Goal: Information Seeking & Learning: Learn about a topic

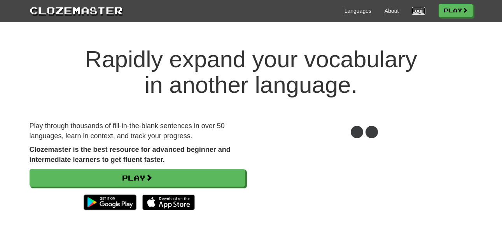
click at [416, 9] on link "Login" at bounding box center [418, 11] width 13 height 8
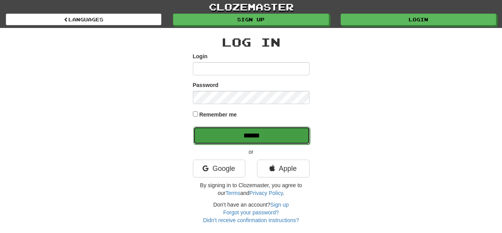
click at [254, 139] on input "******" at bounding box center [251, 136] width 117 height 18
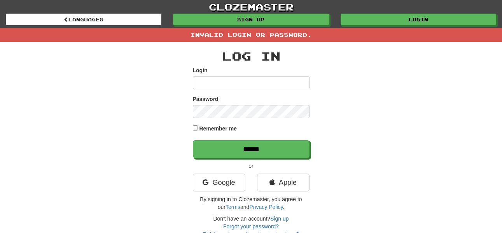
click at [234, 80] on input "Login" at bounding box center [251, 82] width 117 height 13
type input "******"
click at [193, 140] on input "******" at bounding box center [251, 149] width 117 height 18
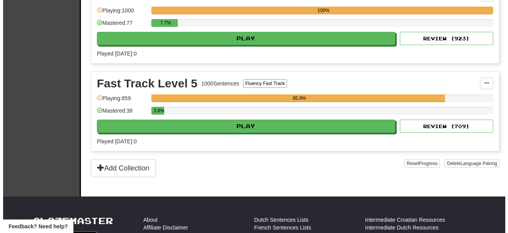
scroll to position [498, 0]
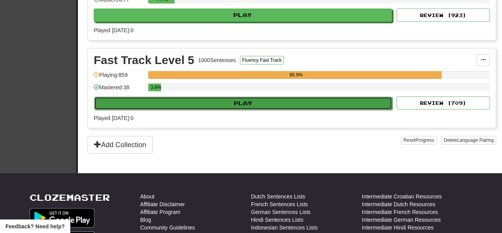
click at [243, 103] on button "Play" at bounding box center [243, 103] width 298 height 13
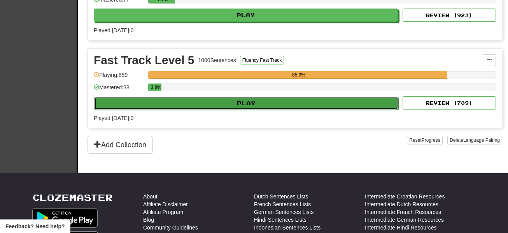
select select "**"
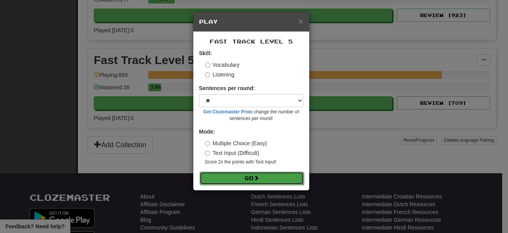
click at [256, 174] on button "Go" at bounding box center [252, 178] width 104 height 13
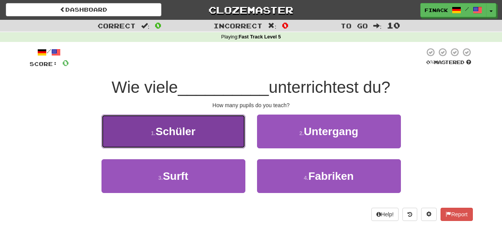
click at [214, 133] on button "1 . Schüler" at bounding box center [174, 132] width 144 height 34
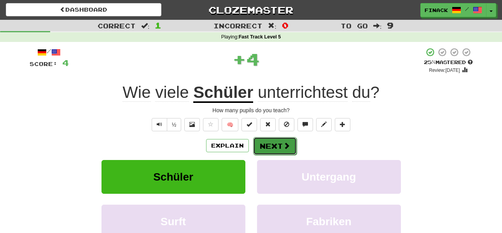
click at [285, 143] on span at bounding box center [286, 145] width 7 height 7
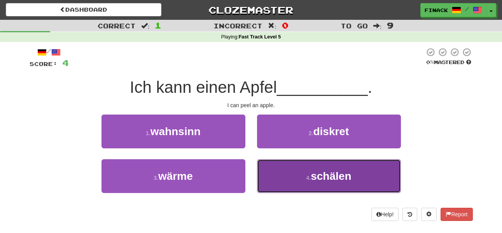
click at [279, 181] on button "4 . schälen" at bounding box center [329, 176] width 144 height 34
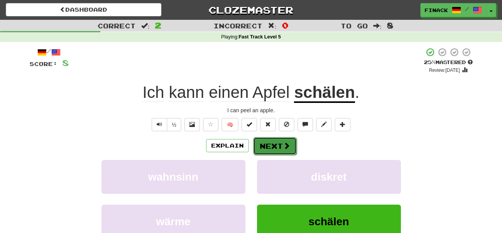
click at [273, 144] on button "Next" at bounding box center [275, 146] width 44 height 18
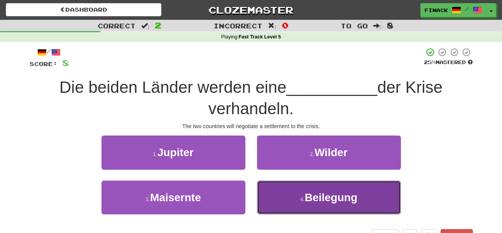
click at [293, 198] on button "4 . Beilegung" at bounding box center [329, 198] width 144 height 34
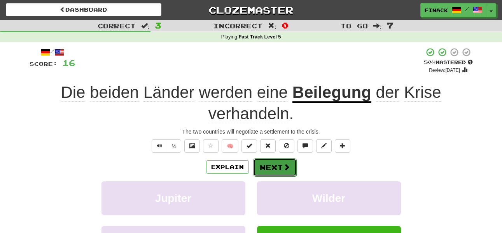
click at [277, 165] on button "Next" at bounding box center [275, 168] width 44 height 18
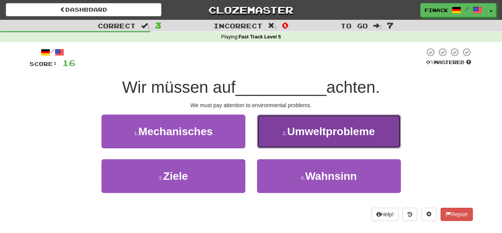
click at [281, 139] on button "2 . Umweltprobleme" at bounding box center [329, 132] width 144 height 34
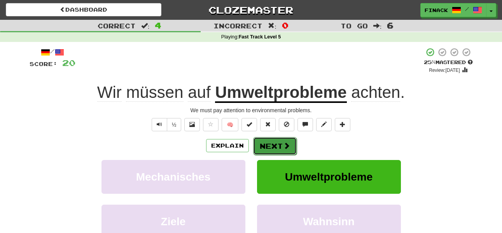
click at [269, 149] on button "Next" at bounding box center [275, 146] width 44 height 18
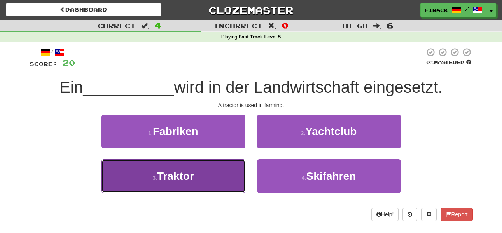
click at [221, 167] on button "3 . Traktor" at bounding box center [174, 176] width 144 height 34
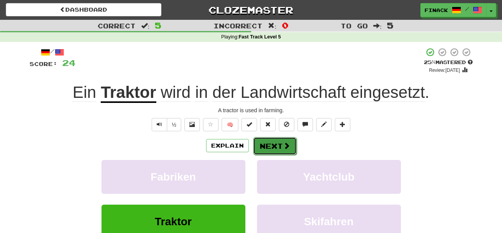
click at [277, 148] on button "Next" at bounding box center [275, 146] width 44 height 18
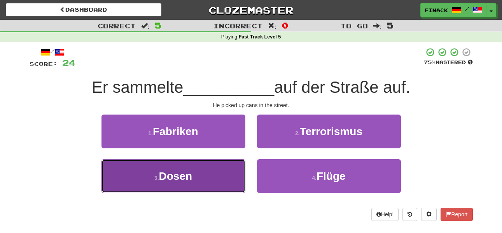
click at [229, 178] on button "3 . Dosen" at bounding box center [174, 176] width 144 height 34
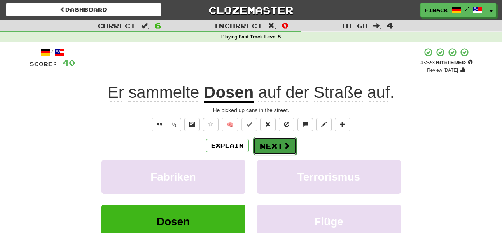
click at [277, 151] on button "Next" at bounding box center [275, 146] width 44 height 18
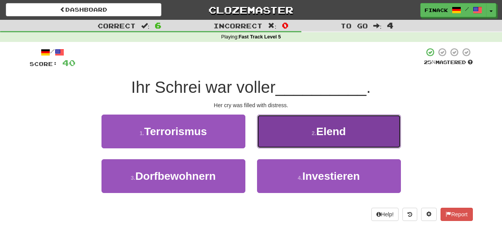
click at [289, 137] on button "2 . Elend" at bounding box center [329, 132] width 144 height 34
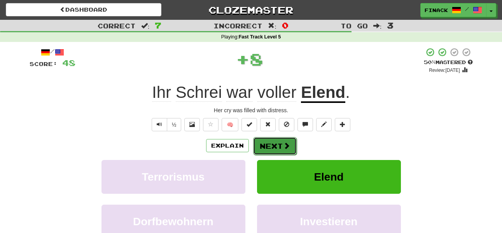
click at [284, 147] on span at bounding box center [286, 145] width 7 height 7
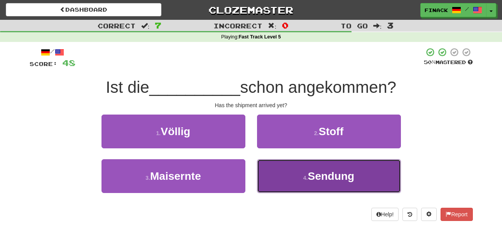
click at [296, 178] on button "4 . Sendung" at bounding box center [329, 176] width 144 height 34
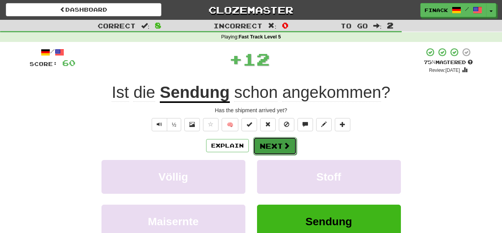
click at [283, 142] on span at bounding box center [286, 145] width 7 height 7
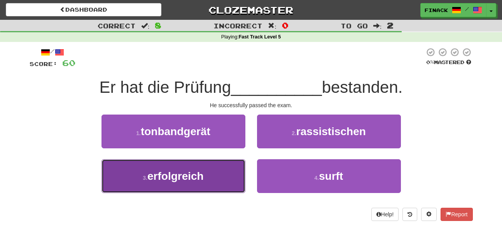
click at [222, 175] on button "3 . erfolgreich" at bounding box center [174, 176] width 144 height 34
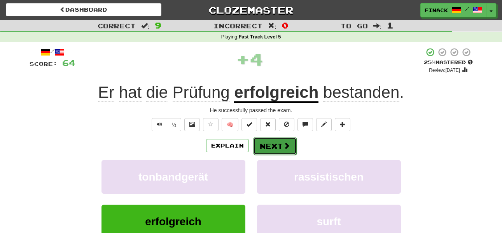
click at [275, 149] on button "Next" at bounding box center [275, 146] width 44 height 18
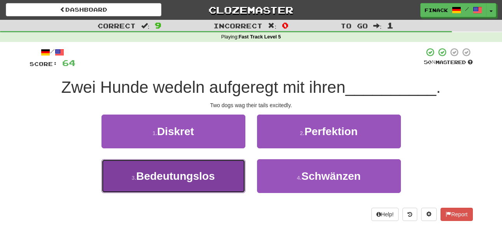
click at [235, 182] on button "3 . Bedeutungslos" at bounding box center [174, 176] width 144 height 34
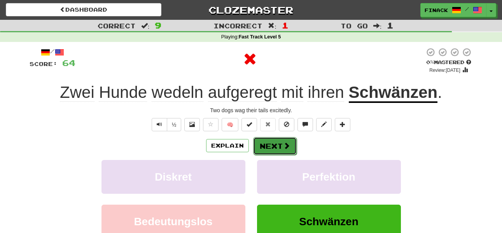
click at [288, 142] on span at bounding box center [286, 145] width 7 height 7
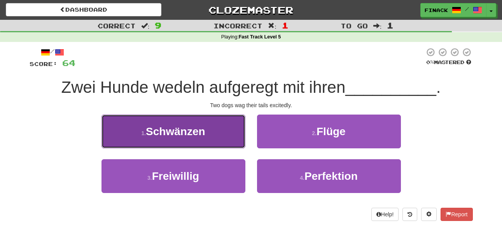
click at [229, 142] on button "1 . Schwänzen" at bounding box center [174, 132] width 144 height 34
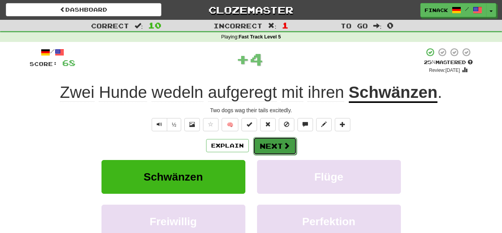
click at [280, 145] on button "Next" at bounding box center [275, 146] width 44 height 18
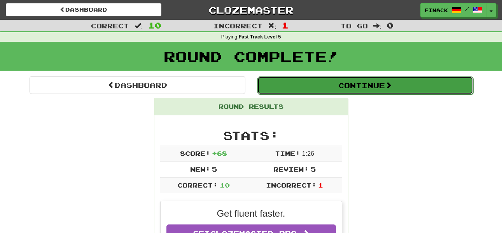
click at [375, 76] on div "Continue" at bounding box center [365, 85] width 228 height 18
click at [343, 82] on button "Continue" at bounding box center [365, 86] width 216 height 18
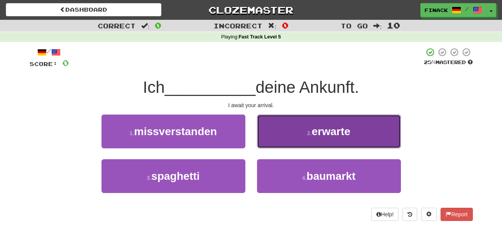
click at [314, 137] on span "erwarte" at bounding box center [331, 132] width 39 height 12
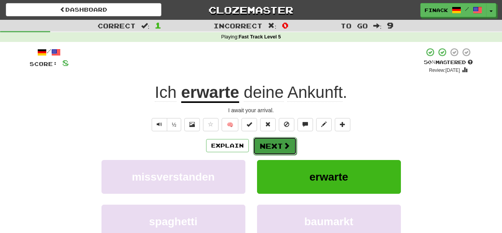
click at [283, 148] on span at bounding box center [286, 145] width 7 height 7
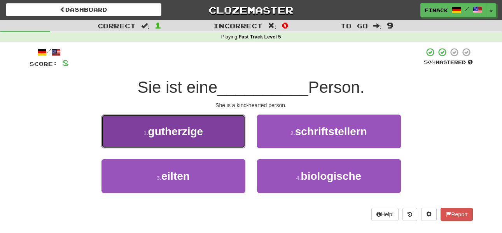
click at [179, 130] on span "gutherzige" at bounding box center [175, 132] width 55 height 12
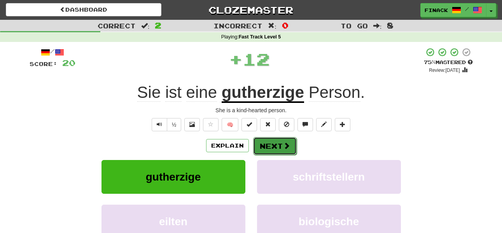
click at [281, 145] on button "Next" at bounding box center [275, 146] width 44 height 18
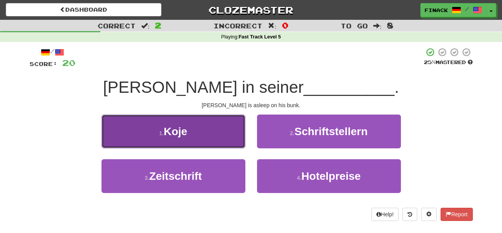
click at [208, 139] on button "1 . Koje" at bounding box center [174, 132] width 144 height 34
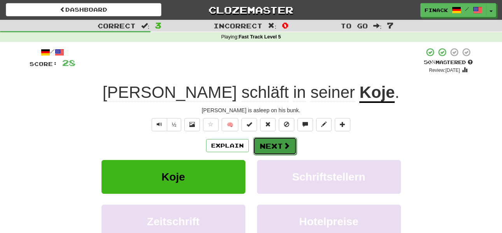
click at [274, 140] on button "Next" at bounding box center [275, 146] width 44 height 18
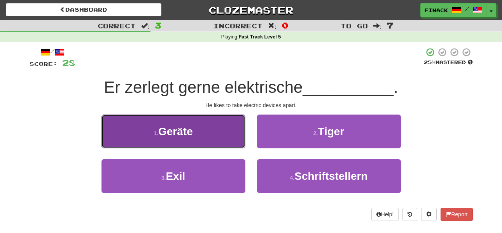
click at [227, 138] on button "1 . Geräte" at bounding box center [174, 132] width 144 height 34
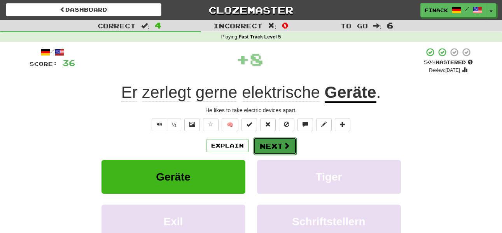
click at [281, 150] on button "Next" at bounding box center [275, 146] width 44 height 18
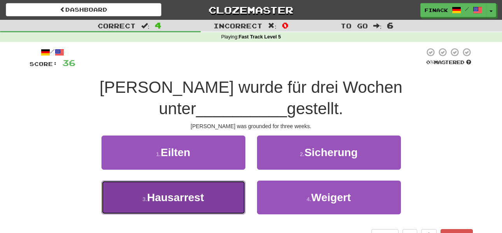
click at [229, 181] on button "3 . Hausarrest" at bounding box center [174, 198] width 144 height 34
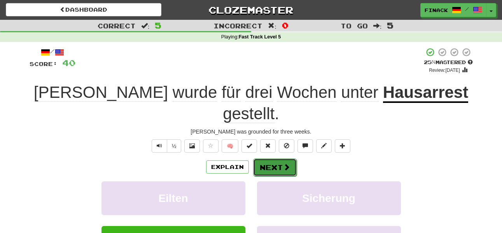
click at [283, 159] on button "Next" at bounding box center [275, 168] width 44 height 18
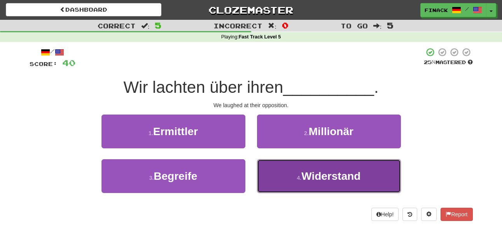
click at [296, 183] on button "4 . Widerstand" at bounding box center [329, 176] width 144 height 34
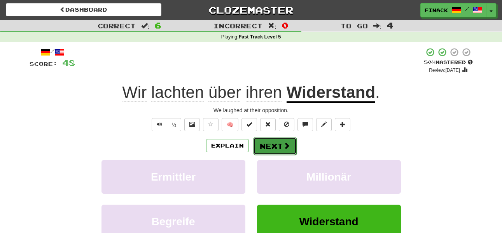
click at [277, 148] on button "Next" at bounding box center [275, 146] width 44 height 18
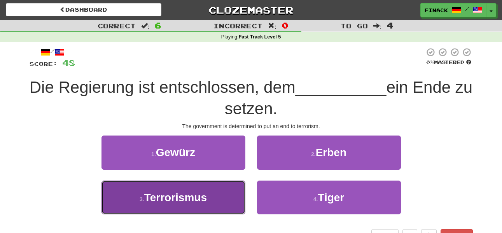
click at [212, 203] on button "3 . Terrorismus" at bounding box center [174, 198] width 144 height 34
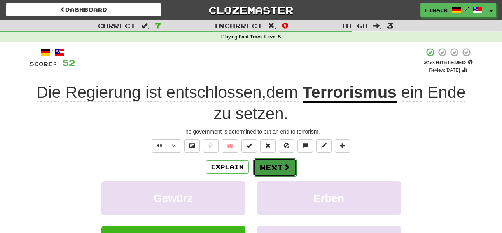
click at [279, 166] on button "Next" at bounding box center [275, 168] width 44 height 18
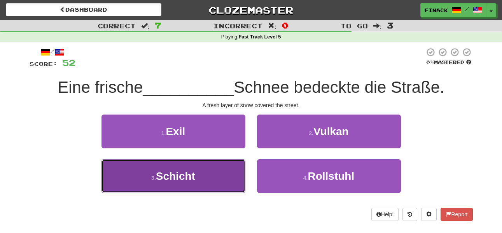
click at [224, 173] on button "3 . Schicht" at bounding box center [174, 176] width 144 height 34
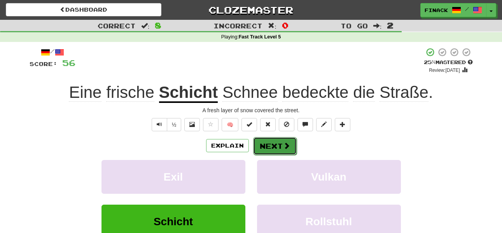
click at [277, 149] on button "Next" at bounding box center [275, 146] width 44 height 18
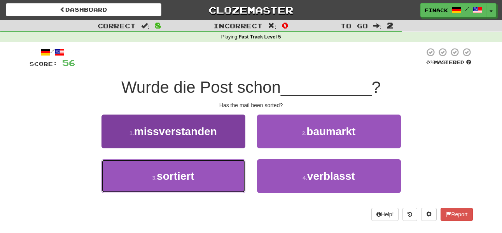
drag, startPoint x: 213, startPoint y: 177, endPoint x: 201, endPoint y: 166, distance: 16.0
click at [212, 177] on button "3 . sortiert" at bounding box center [174, 176] width 144 height 34
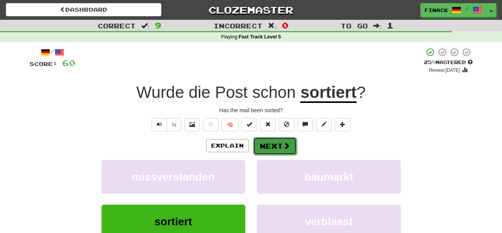
click at [275, 147] on button "Next" at bounding box center [275, 146] width 44 height 18
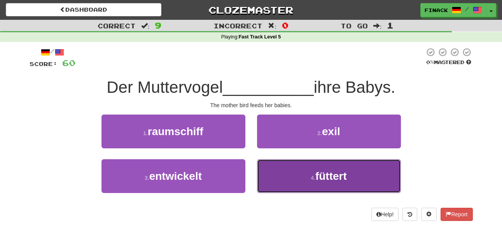
click at [285, 166] on button "4 . füttert" at bounding box center [329, 176] width 144 height 34
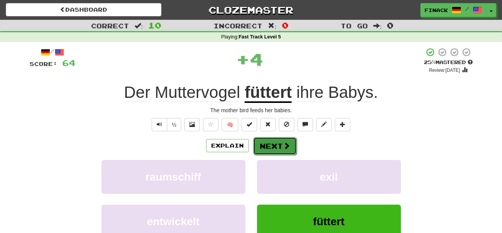
click at [271, 144] on button "Next" at bounding box center [275, 146] width 44 height 18
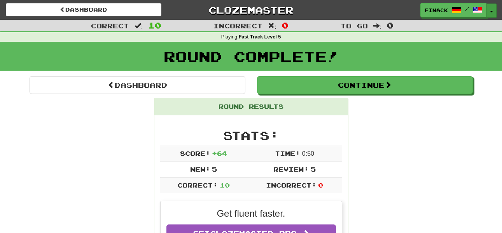
click at [494, 12] on button "Toggle Dropdown" at bounding box center [492, 11] width 10 height 14
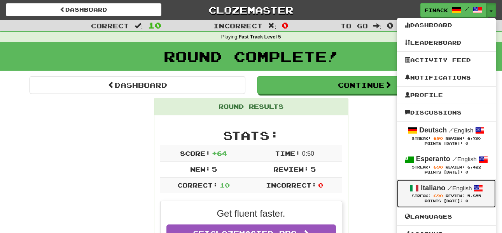
click at [454, 180] on link "Italiano / English Streak: 690 Review: 5,855 Points Today: 0" at bounding box center [446, 194] width 99 height 28
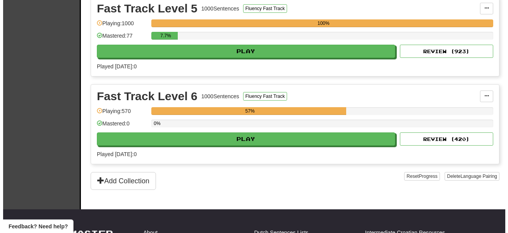
scroll to position [549, 0]
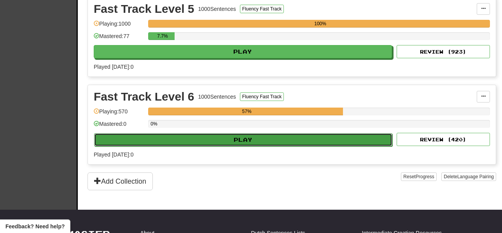
click at [275, 142] on button "Play" at bounding box center [243, 139] width 298 height 13
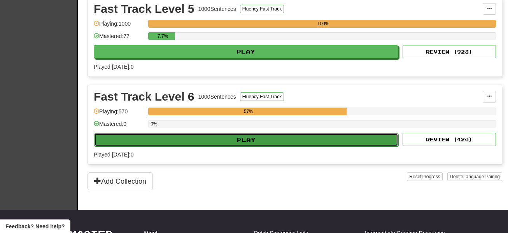
select select "**"
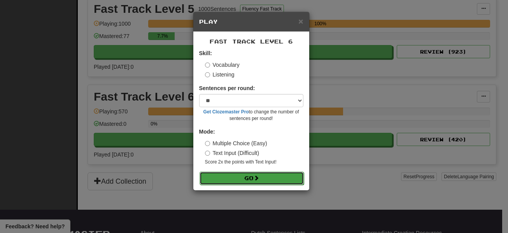
click at [275, 175] on button "Go" at bounding box center [252, 178] width 104 height 13
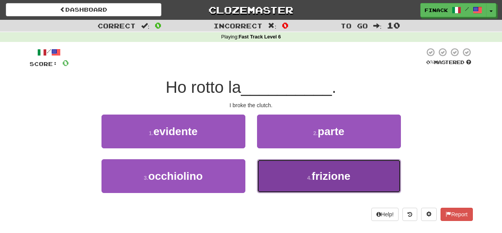
click at [284, 177] on button "4 . frizione" at bounding box center [329, 176] width 144 height 34
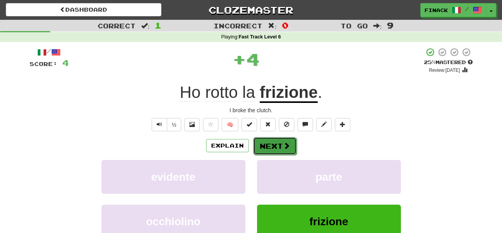
click at [274, 148] on button "Next" at bounding box center [275, 146] width 44 height 18
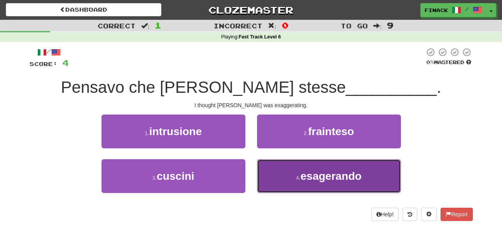
click at [287, 176] on button "4 . esagerando" at bounding box center [329, 176] width 144 height 34
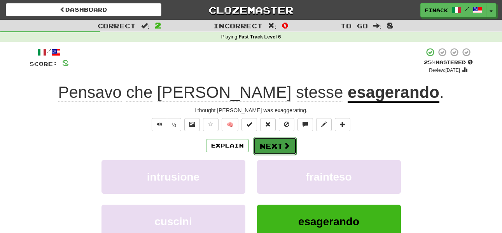
click at [284, 148] on span at bounding box center [286, 145] width 7 height 7
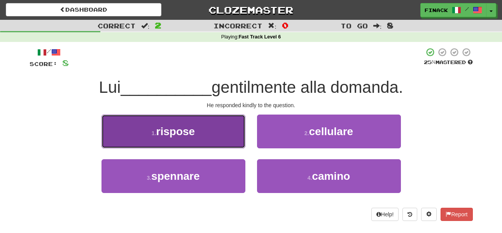
click at [216, 130] on button "1 . rispose" at bounding box center [174, 132] width 144 height 34
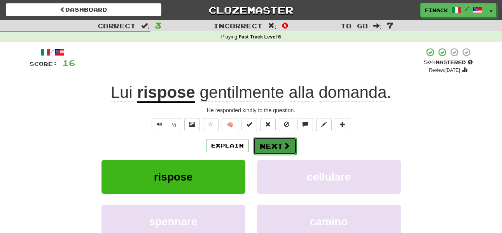
click at [266, 144] on button "Next" at bounding box center [275, 146] width 44 height 18
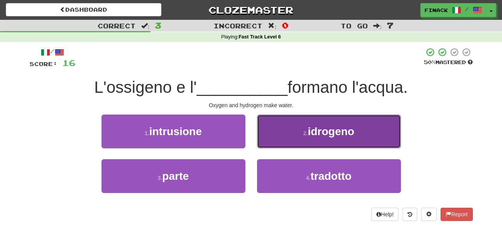
click at [310, 131] on span "idrogeno" at bounding box center [331, 132] width 47 height 12
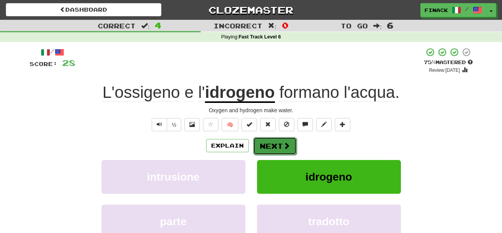
click at [284, 144] on span at bounding box center [286, 145] width 7 height 7
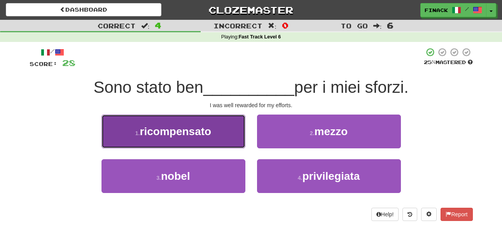
click at [228, 133] on button "1 . ricompensato" at bounding box center [174, 132] width 144 height 34
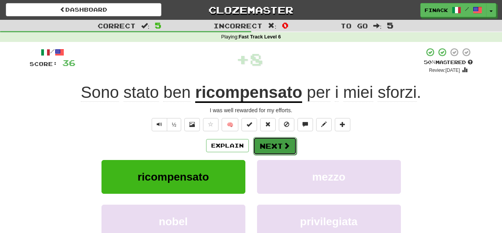
click at [281, 146] on button "Next" at bounding box center [275, 146] width 44 height 18
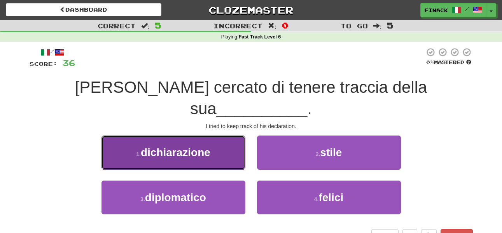
click at [210, 147] on span "dichiarazione" at bounding box center [176, 153] width 70 height 12
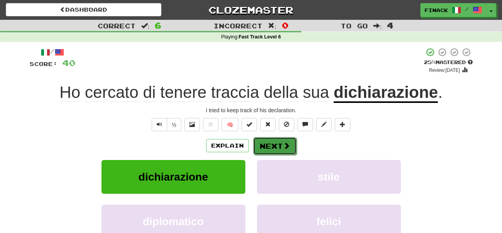
click at [278, 148] on button "Next" at bounding box center [275, 146] width 44 height 18
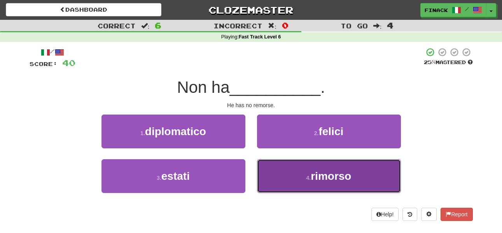
click at [292, 173] on button "4 . rimorso" at bounding box center [329, 176] width 144 height 34
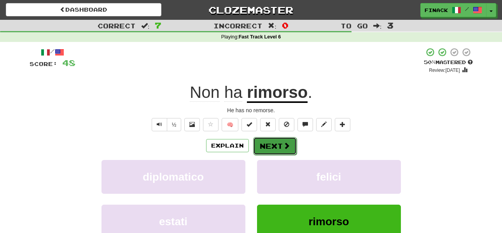
click at [270, 153] on button "Next" at bounding box center [275, 146] width 44 height 18
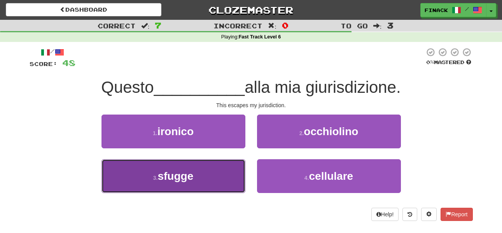
click at [204, 170] on button "3 . sfugge" at bounding box center [174, 176] width 144 height 34
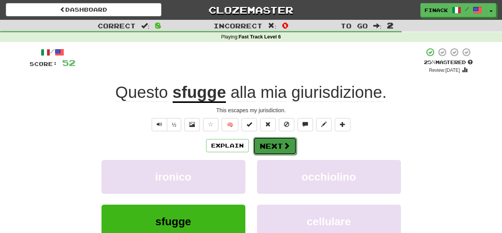
click at [277, 144] on button "Next" at bounding box center [275, 146] width 44 height 18
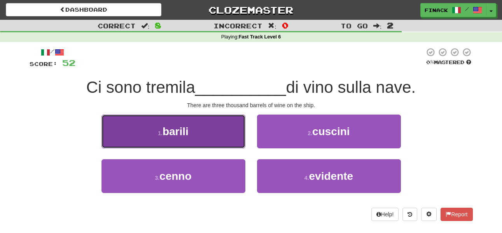
click at [201, 142] on button "1 . barili" at bounding box center [174, 132] width 144 height 34
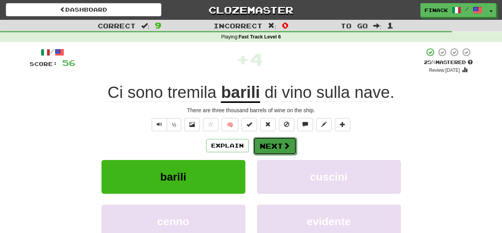
click at [284, 146] on span at bounding box center [286, 145] width 7 height 7
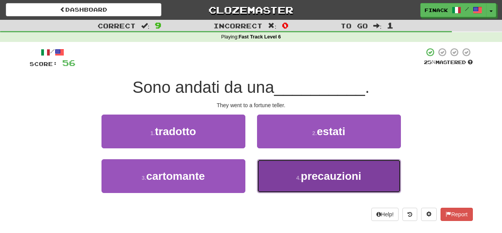
click at [289, 179] on button "4 . precauzioni" at bounding box center [329, 176] width 144 height 34
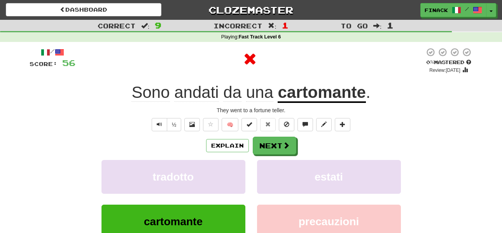
click at [288, 156] on div "Explain Next tradotto estati cartomante precauzioni Learn more: tradotto estati…" at bounding box center [251, 199] width 443 height 125
click at [285, 147] on span at bounding box center [286, 145] width 7 height 7
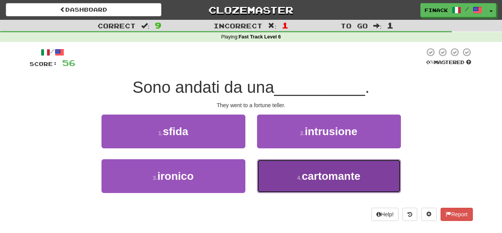
click at [293, 169] on button "4 . cartomante" at bounding box center [329, 176] width 144 height 34
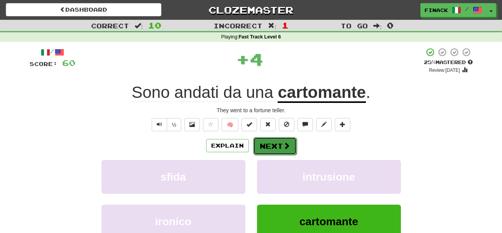
click at [281, 147] on button "Next" at bounding box center [275, 146] width 44 height 18
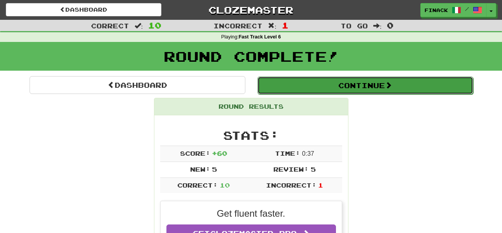
click at [392, 83] on span at bounding box center [388, 85] width 7 height 7
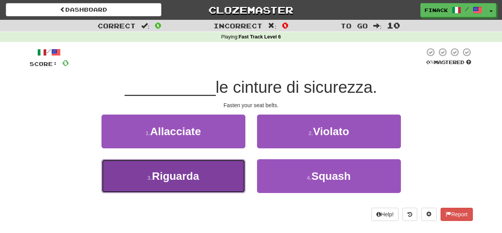
click at [210, 182] on button "3 . Riguarda" at bounding box center [174, 176] width 144 height 34
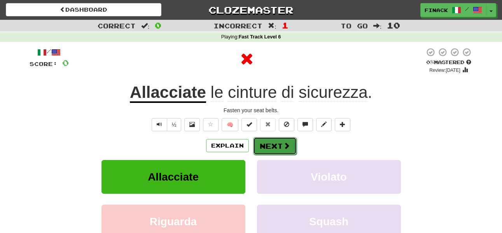
click at [269, 146] on button "Next" at bounding box center [275, 146] width 44 height 18
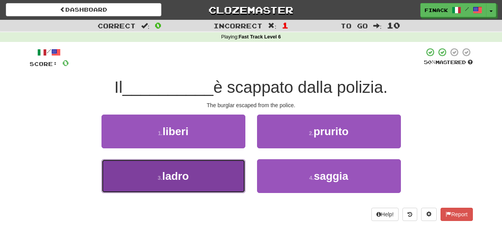
click at [217, 182] on button "3 . ladro" at bounding box center [174, 176] width 144 height 34
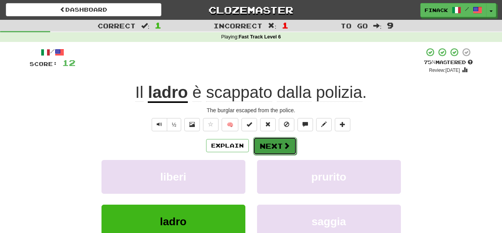
click at [284, 147] on span at bounding box center [286, 145] width 7 height 7
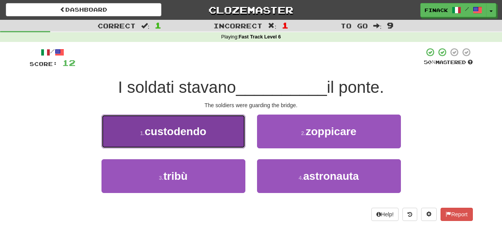
click at [231, 140] on button "1 . custodendo" at bounding box center [174, 132] width 144 height 34
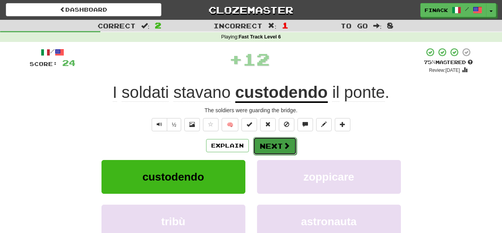
click at [270, 144] on button "Next" at bounding box center [275, 146] width 44 height 18
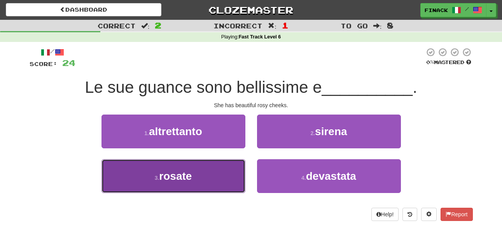
click at [183, 189] on button "3 . rosate" at bounding box center [174, 176] width 144 height 34
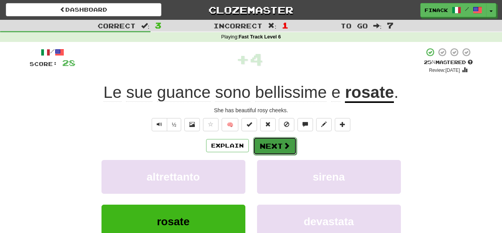
click at [286, 148] on span at bounding box center [286, 145] width 7 height 7
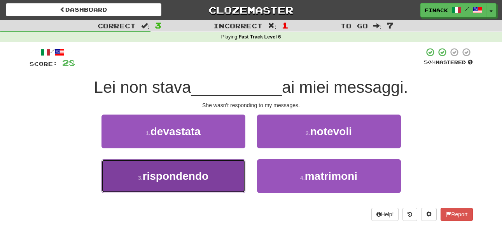
click at [229, 172] on button "3 . rispondendo" at bounding box center [174, 176] width 144 height 34
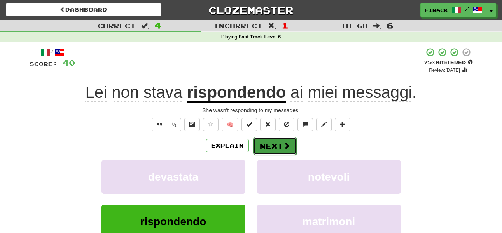
click at [281, 149] on button "Next" at bounding box center [275, 146] width 44 height 18
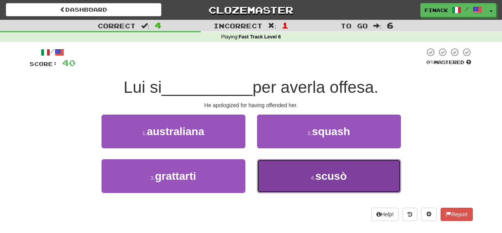
click at [299, 176] on button "4 . scusò" at bounding box center [329, 176] width 144 height 34
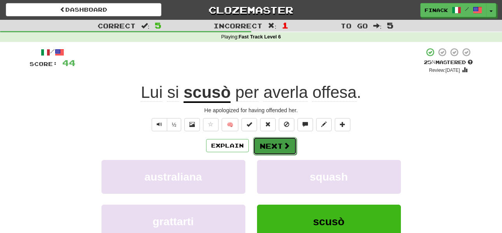
click at [273, 145] on button "Next" at bounding box center [275, 146] width 44 height 18
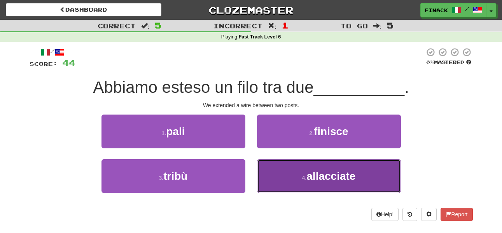
click at [291, 182] on button "4 . allacciate" at bounding box center [329, 176] width 144 height 34
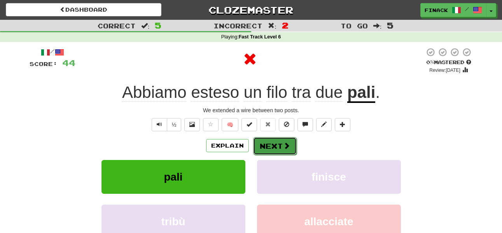
click at [274, 140] on button "Next" at bounding box center [275, 146] width 44 height 18
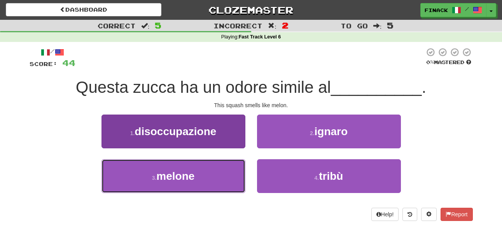
click at [220, 174] on button "3 . melone" at bounding box center [174, 176] width 144 height 34
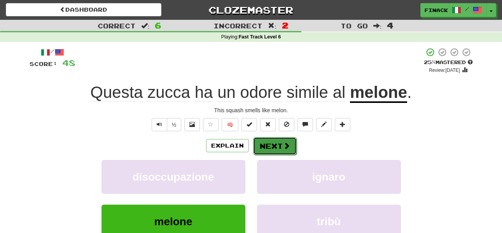
click at [271, 154] on button "Next" at bounding box center [275, 146] width 44 height 18
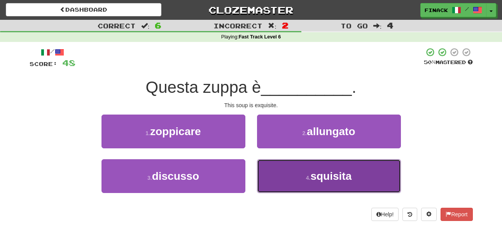
click at [285, 166] on button "4 . squisita" at bounding box center [329, 176] width 144 height 34
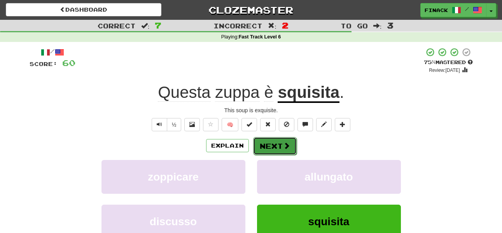
click at [284, 141] on button "Next" at bounding box center [275, 146] width 44 height 18
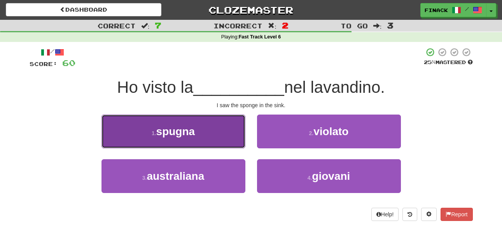
click at [218, 126] on button "1 . spugna" at bounding box center [174, 132] width 144 height 34
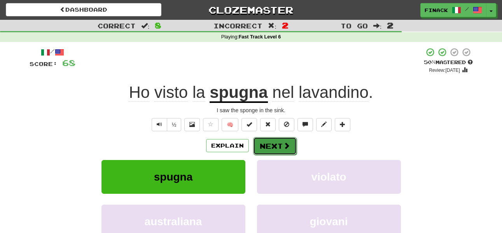
click at [275, 145] on button "Next" at bounding box center [275, 146] width 44 height 18
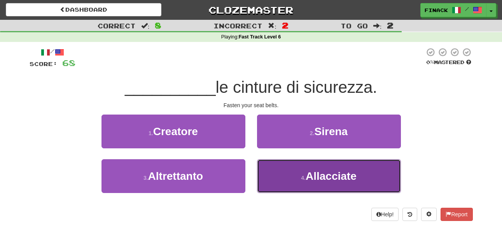
click at [303, 172] on button "4 . Allacciate" at bounding box center [329, 176] width 144 height 34
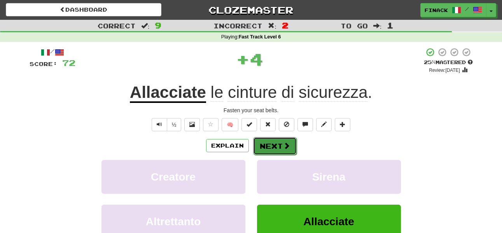
click at [273, 145] on button "Next" at bounding box center [275, 146] width 44 height 18
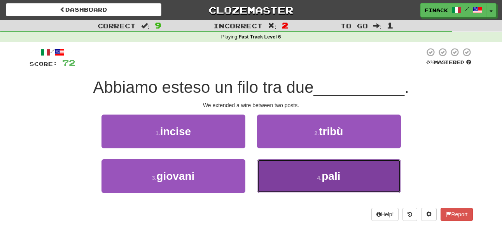
click at [287, 180] on button "4 . pali" at bounding box center [329, 176] width 144 height 34
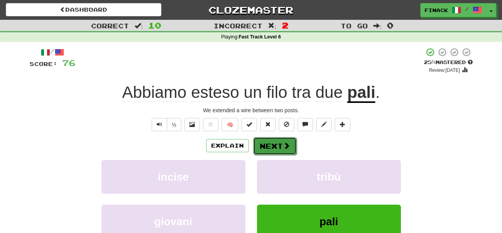
click at [261, 150] on button "Next" at bounding box center [275, 146] width 44 height 18
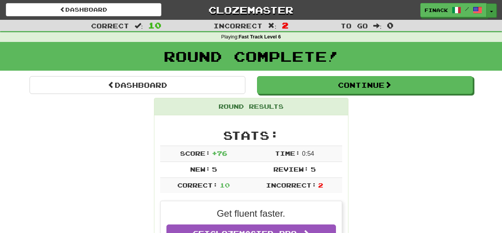
click at [492, 7] on button "Toggle Dropdown" at bounding box center [492, 11] width 10 height 14
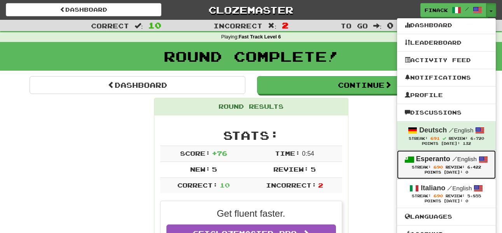
click at [437, 153] on link "Esperanto / English Streak: 690 Review: 6,422 Points Today: 0" at bounding box center [446, 165] width 99 height 28
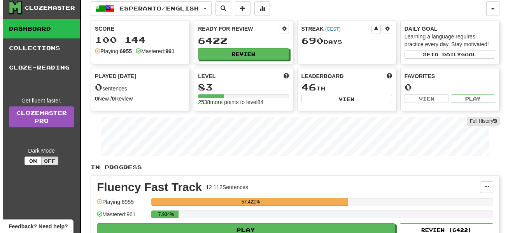
scroll to position [31, 0]
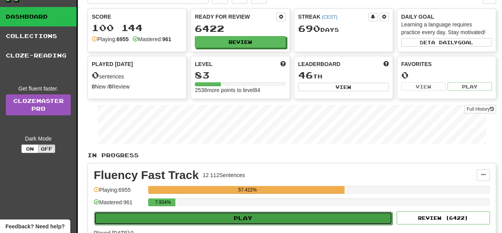
click at [237, 214] on button "Play" at bounding box center [243, 218] width 298 height 13
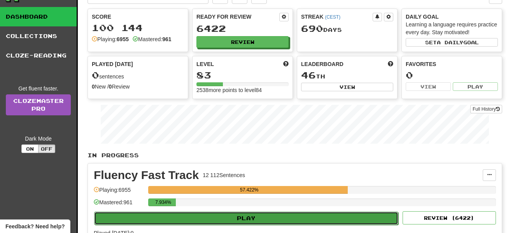
select select "**"
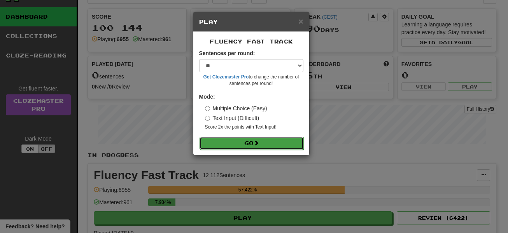
click at [258, 147] on button "Go" at bounding box center [252, 143] width 104 height 13
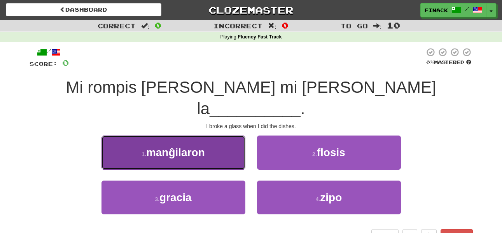
click at [215, 136] on button "1 . manĝilaron" at bounding box center [174, 153] width 144 height 34
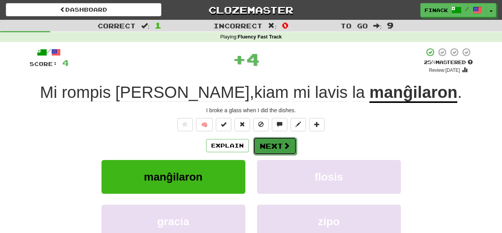
click at [269, 144] on button "Next" at bounding box center [275, 146] width 44 height 18
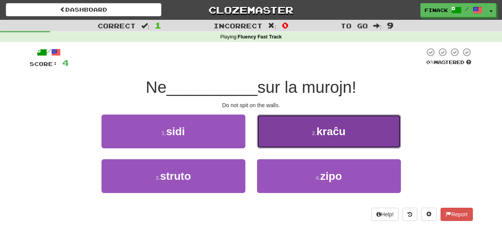
click at [284, 133] on button "2 . kraĉu" at bounding box center [329, 132] width 144 height 34
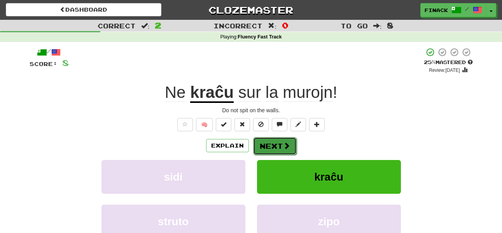
click at [283, 142] on span at bounding box center [286, 145] width 7 height 7
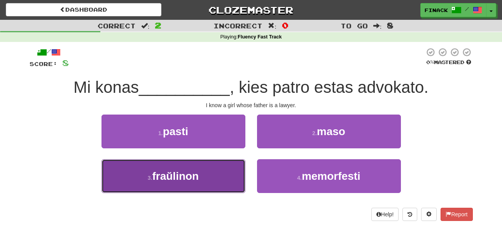
click at [224, 176] on button "3 . [GEOGRAPHIC_DATA]" at bounding box center [174, 176] width 144 height 34
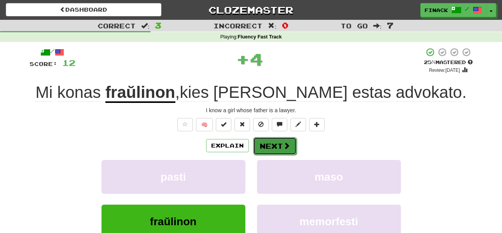
click at [277, 149] on button "Next" at bounding box center [275, 146] width 44 height 18
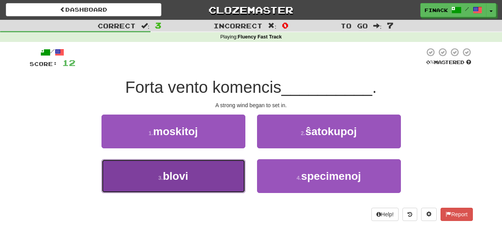
click at [222, 171] on button "3 . blovi" at bounding box center [174, 176] width 144 height 34
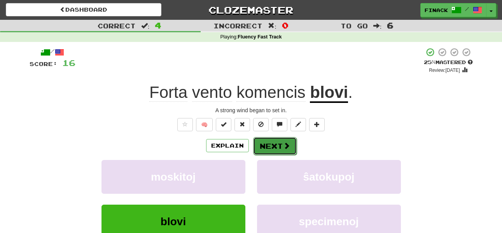
click at [288, 152] on button "Next" at bounding box center [275, 146] width 44 height 18
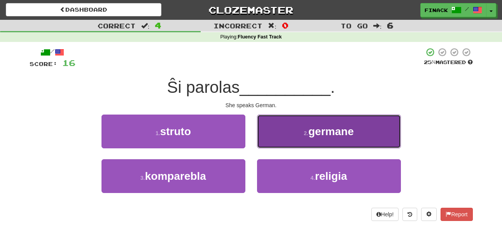
click at [299, 139] on button "2 . germane" at bounding box center [329, 132] width 144 height 34
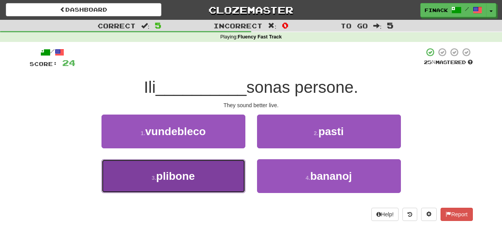
click at [233, 180] on button "3 . [GEOGRAPHIC_DATA]" at bounding box center [174, 176] width 144 height 34
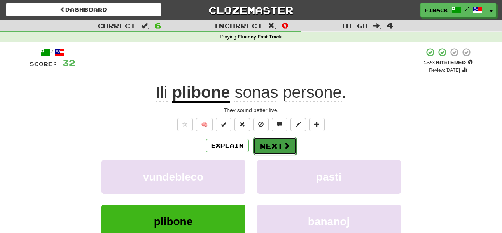
click at [268, 147] on button "Next" at bounding box center [275, 146] width 44 height 18
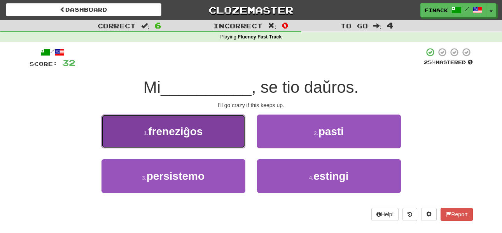
click at [244, 141] on button "1 . freneziĝos" at bounding box center [174, 132] width 144 height 34
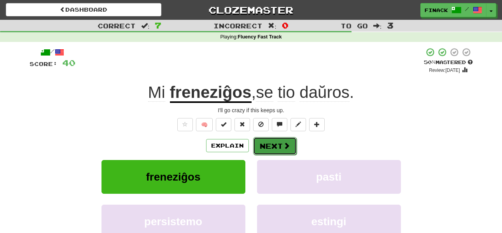
click at [283, 146] on span at bounding box center [286, 145] width 7 height 7
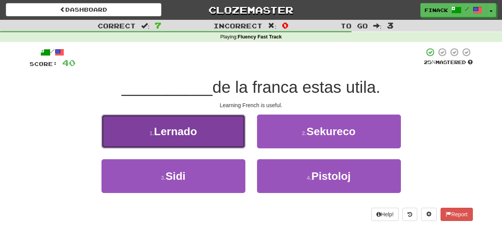
click at [188, 133] on span "Lernado" at bounding box center [175, 132] width 43 height 12
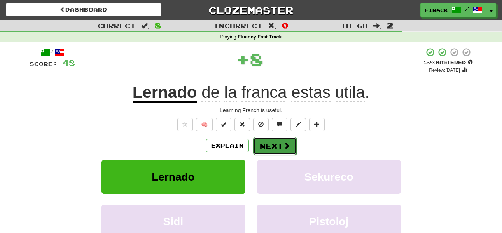
click at [276, 141] on button "Next" at bounding box center [275, 146] width 44 height 18
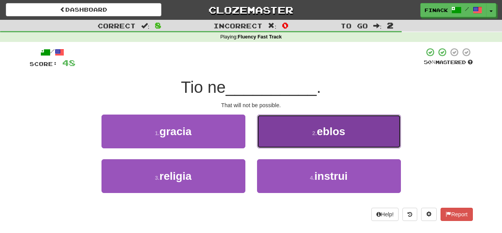
click at [308, 144] on button "2 . eblos" at bounding box center [329, 132] width 144 height 34
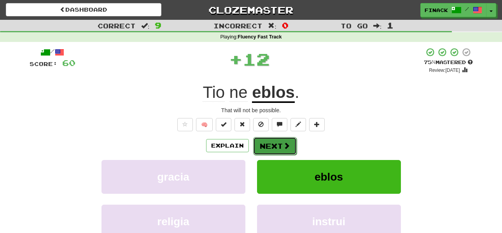
click at [282, 149] on button "Next" at bounding box center [275, 146] width 44 height 18
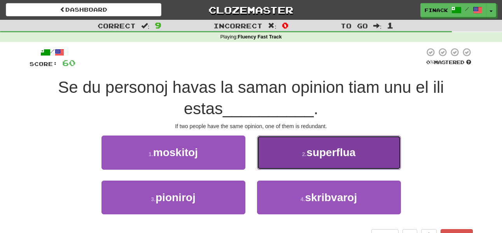
click at [286, 160] on button "2 . superflua" at bounding box center [329, 153] width 144 height 34
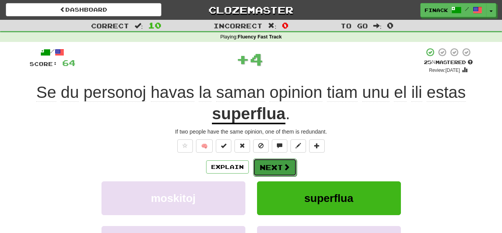
click at [284, 164] on span at bounding box center [286, 167] width 7 height 7
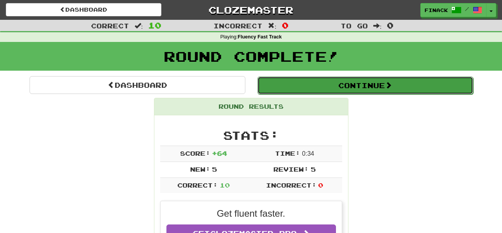
click at [322, 93] on button "Continue" at bounding box center [365, 86] width 216 height 18
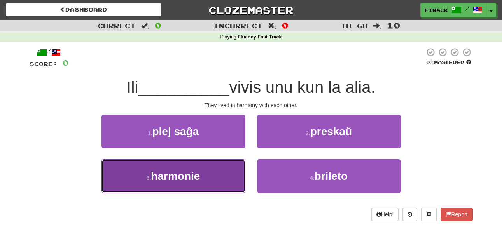
click at [239, 181] on button "3 . harmonie" at bounding box center [174, 176] width 144 height 34
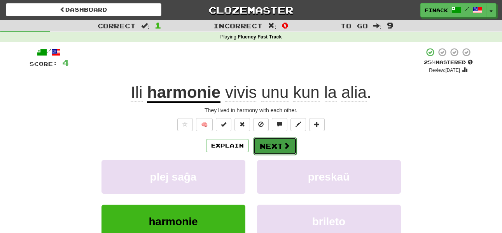
click at [286, 142] on span at bounding box center [286, 145] width 7 height 7
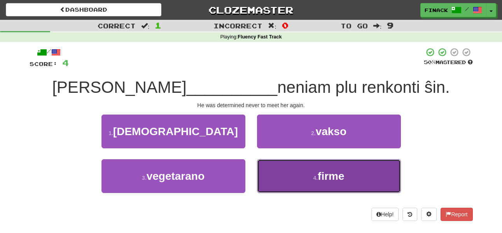
click at [289, 180] on button "4 . firme" at bounding box center [329, 176] width 144 height 34
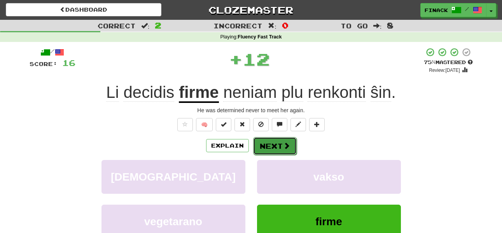
click at [270, 147] on button "Next" at bounding box center [275, 146] width 44 height 18
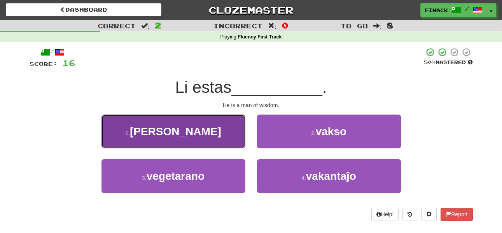
click at [226, 129] on button "1 . [PERSON_NAME]" at bounding box center [174, 132] width 144 height 34
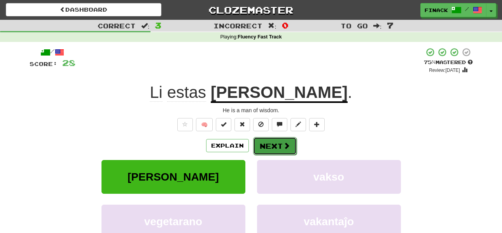
click at [283, 149] on span at bounding box center [286, 145] width 7 height 7
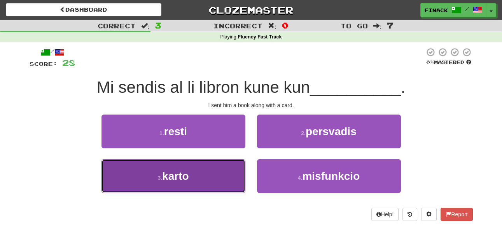
click at [218, 177] on button "3 . karto" at bounding box center [174, 176] width 144 height 34
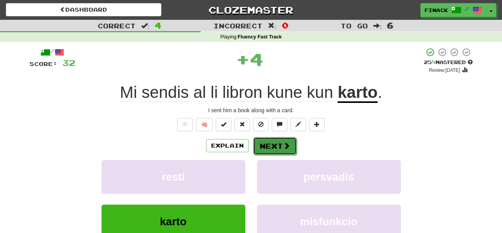
click at [266, 148] on button "Next" at bounding box center [275, 146] width 44 height 18
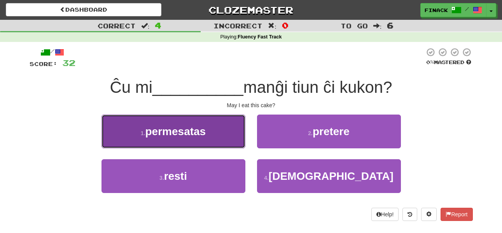
click at [230, 130] on button "1 . permesatas" at bounding box center [174, 132] width 144 height 34
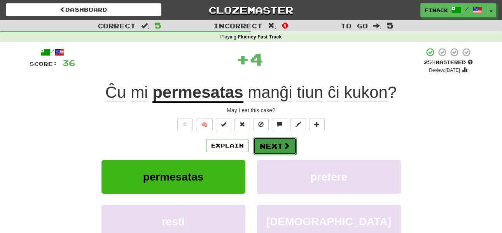
click at [271, 142] on button "Next" at bounding box center [275, 146] width 44 height 18
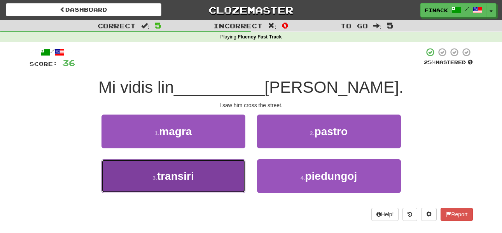
click at [237, 167] on button "3 . transiri" at bounding box center [174, 176] width 144 height 34
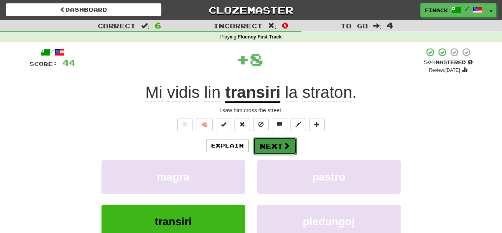
click at [273, 146] on button "Next" at bounding box center [275, 146] width 44 height 18
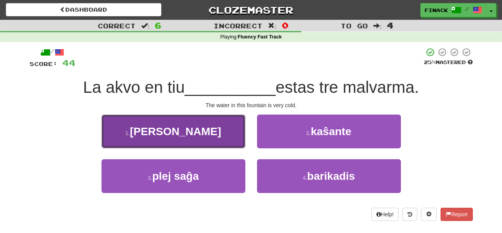
click at [244, 125] on button "1 . [GEOGRAPHIC_DATA]" at bounding box center [174, 132] width 144 height 34
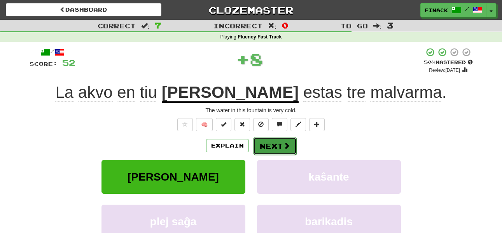
click at [280, 144] on button "Next" at bounding box center [275, 146] width 44 height 18
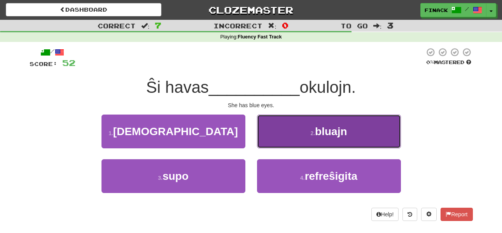
click at [288, 134] on button "2 . bluajn" at bounding box center [329, 132] width 144 height 34
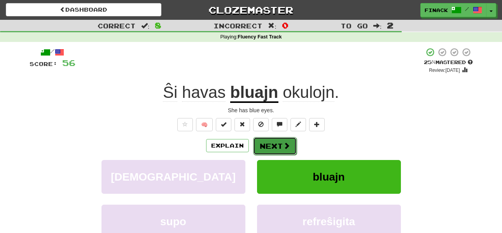
click at [265, 139] on button "Next" at bounding box center [275, 146] width 44 height 18
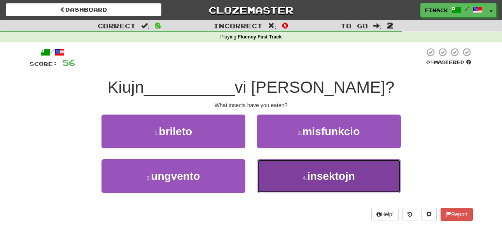
click at [289, 179] on button "4 . insektojn" at bounding box center [329, 176] width 144 height 34
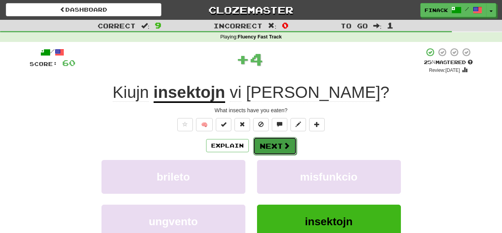
click at [271, 148] on button "Next" at bounding box center [275, 146] width 44 height 18
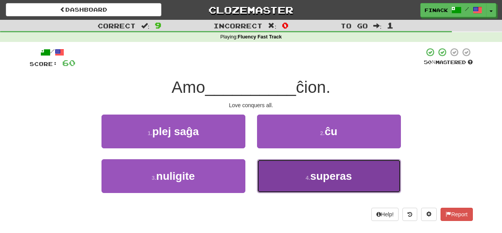
click at [289, 170] on button "4 . superas" at bounding box center [329, 176] width 144 height 34
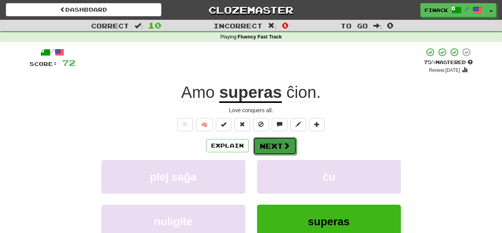
click at [272, 145] on button "Next" at bounding box center [275, 146] width 44 height 18
